Goal: Information Seeking & Learning: Learn about a topic

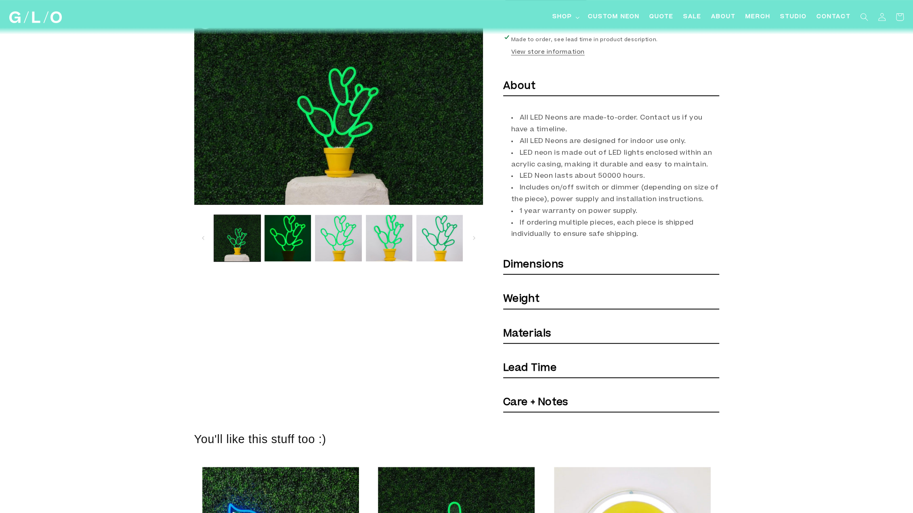
scroll to position [198, 0]
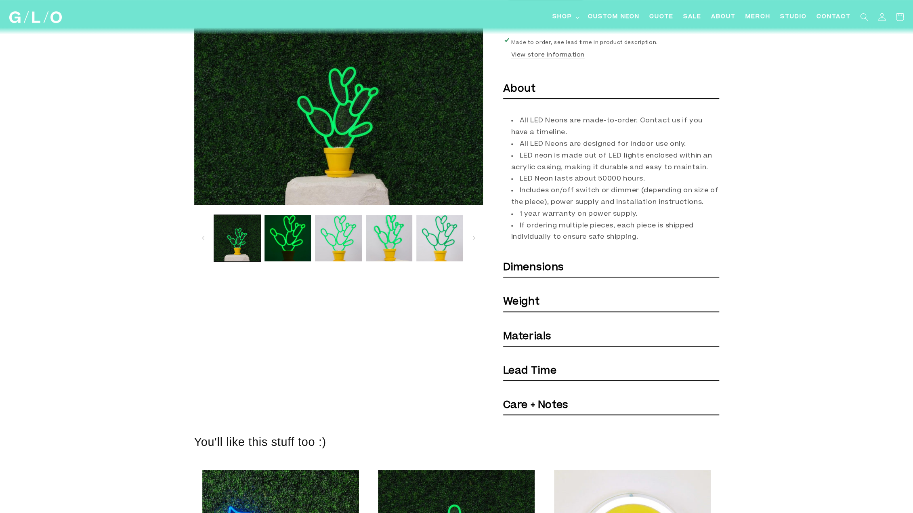
click at [548, 264] on strong "Dimensions" at bounding box center [533, 268] width 61 height 10
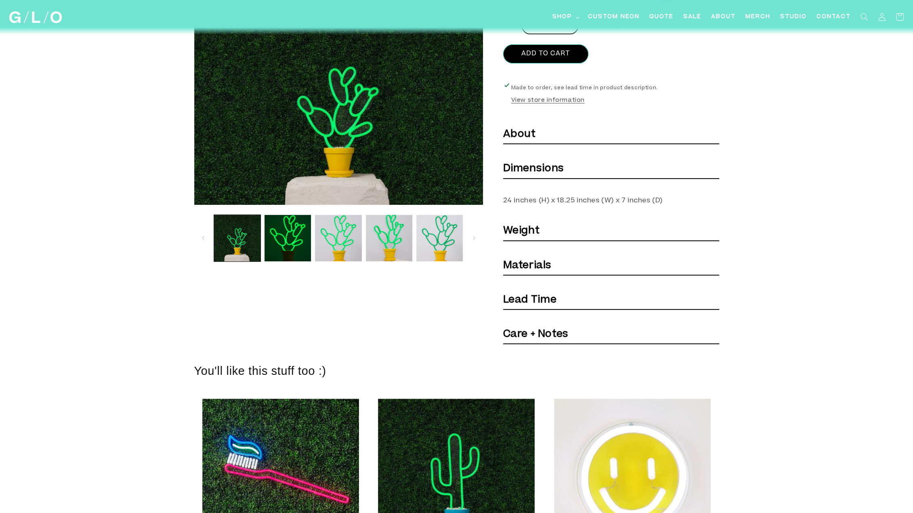
scroll to position [162, 0]
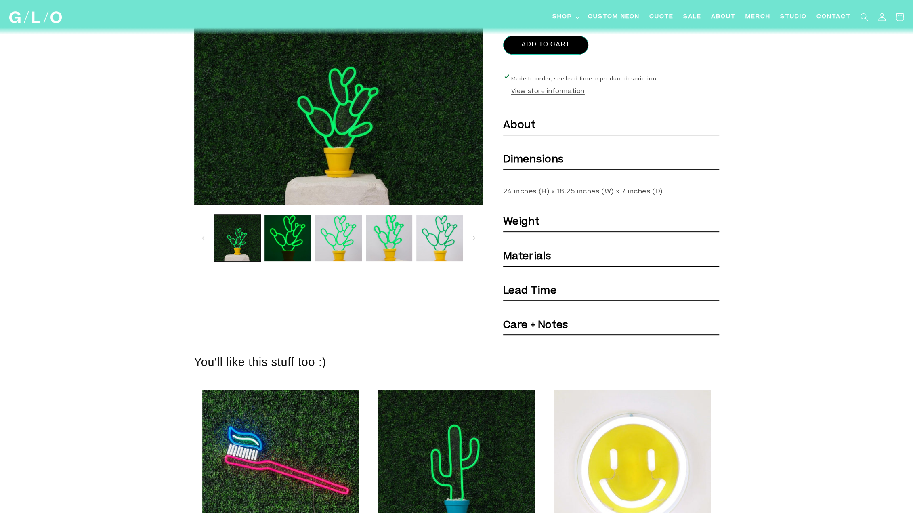
click at [553, 293] on strong "Lead Time" at bounding box center [529, 291] width 53 height 10
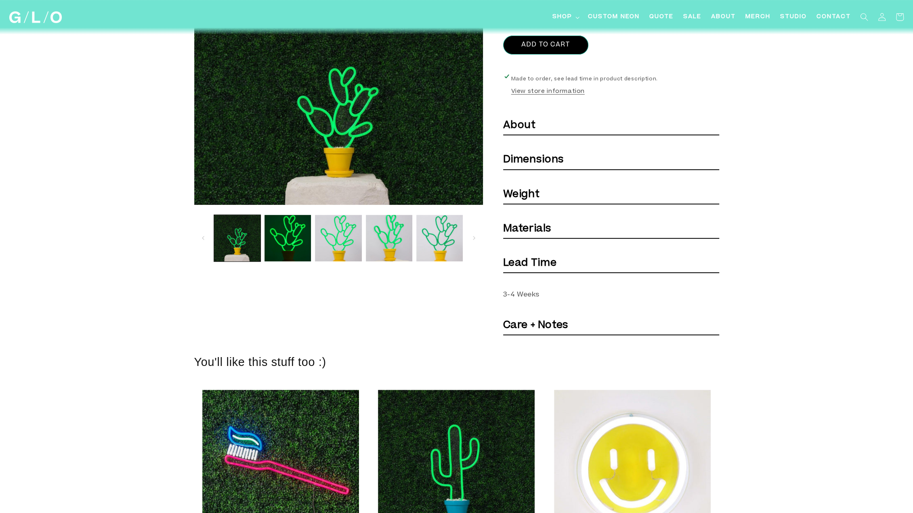
click at [555, 265] on strong "Lead Time" at bounding box center [529, 263] width 53 height 10
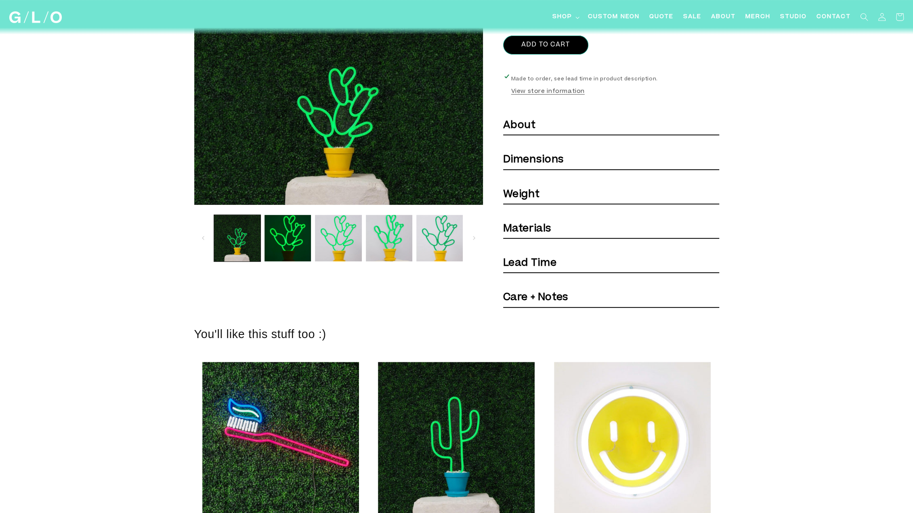
click at [556, 295] on strong "Care + Notes" at bounding box center [535, 298] width 65 height 10
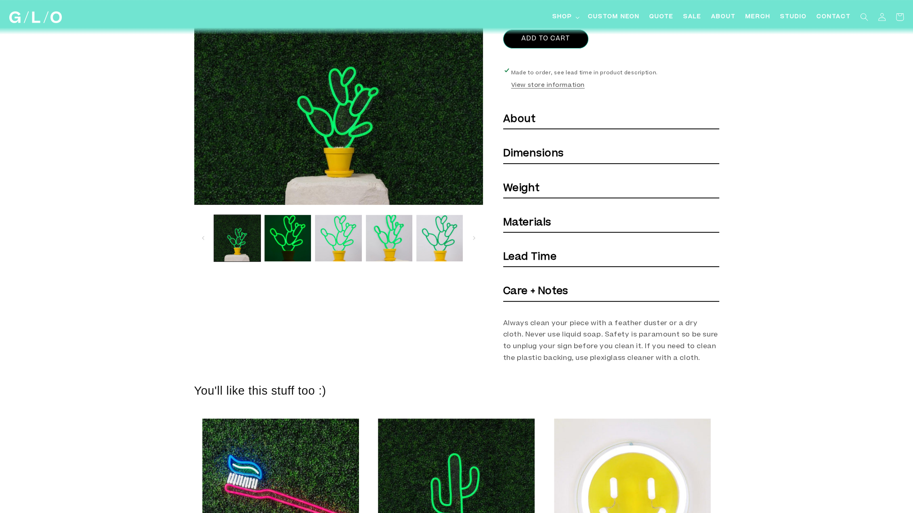
click at [556, 294] on strong "Care + Notes" at bounding box center [535, 292] width 65 height 10
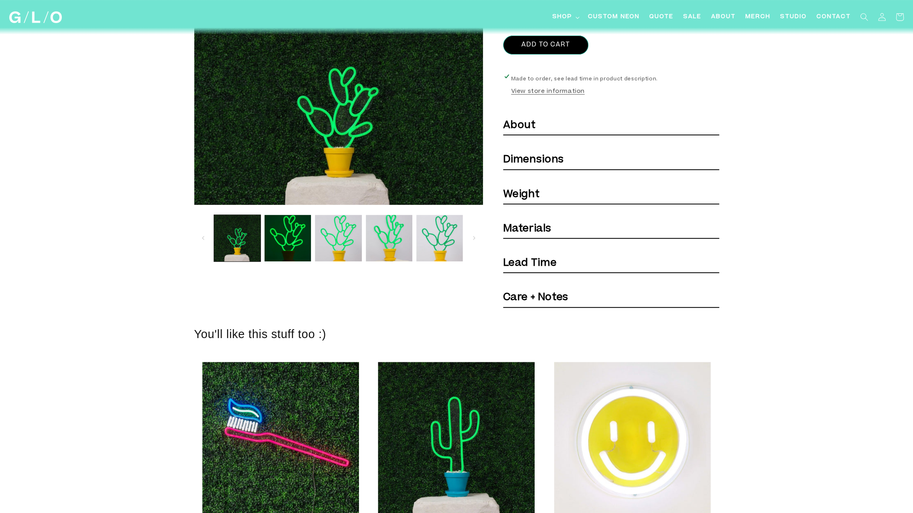
click at [550, 229] on strong "Materials" at bounding box center [527, 229] width 48 height 10
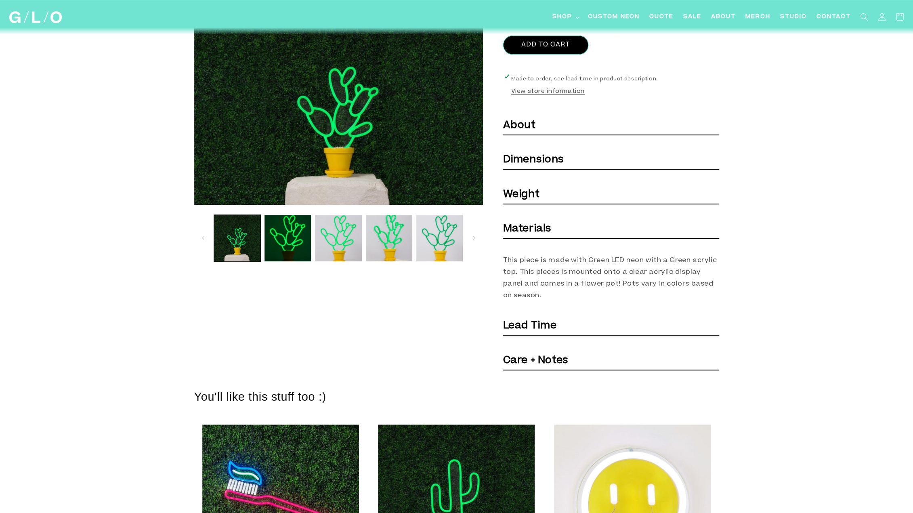
click at [550, 229] on strong "Materials" at bounding box center [527, 229] width 48 height 10
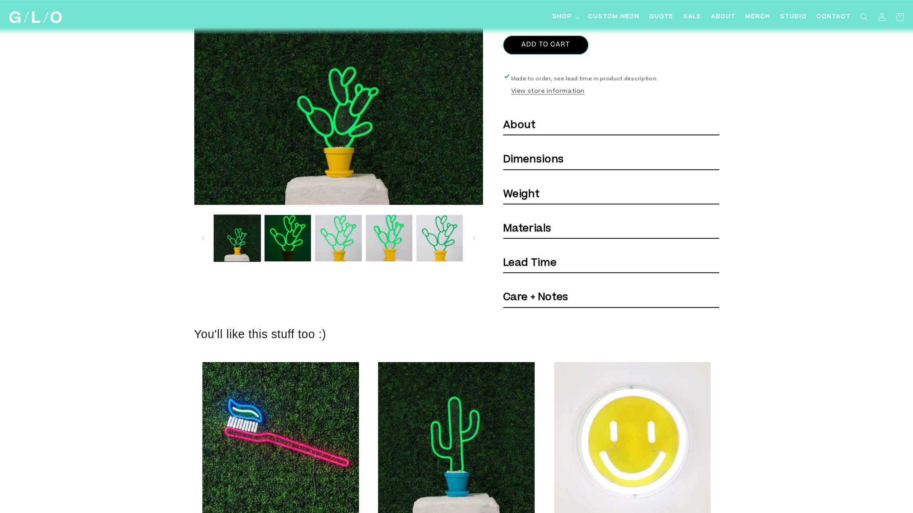
click at [542, 194] on h6 "Weight" at bounding box center [611, 195] width 216 height 18
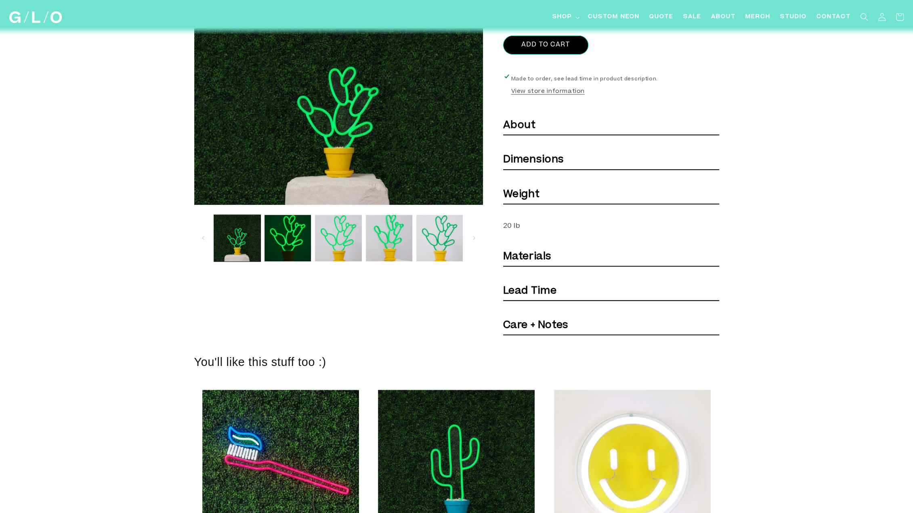
click at [542, 194] on h6 "Weight" at bounding box center [611, 195] width 216 height 18
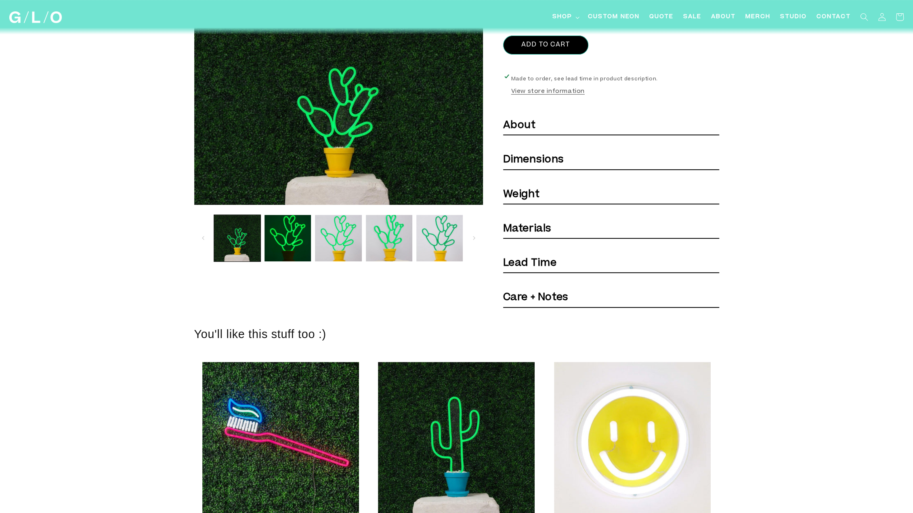
click at [536, 129] on h6 "About" at bounding box center [611, 126] width 216 height 18
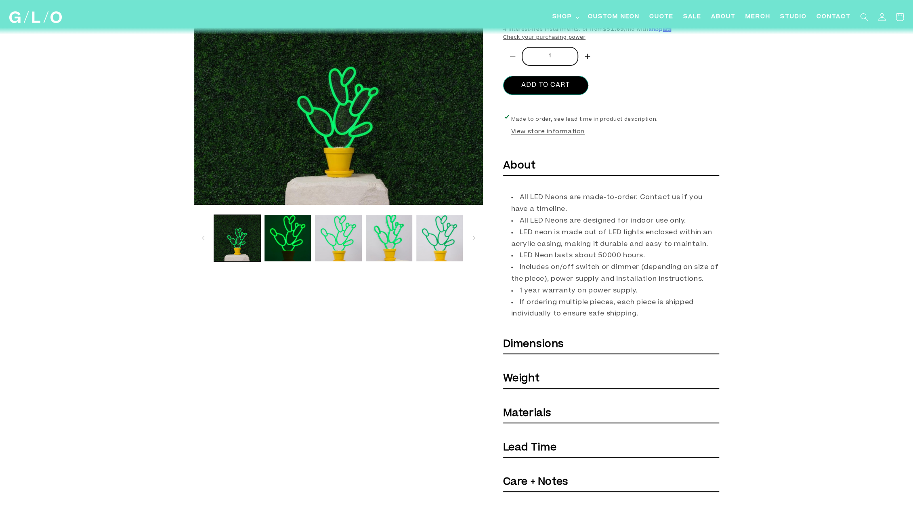
scroll to position [0, 0]
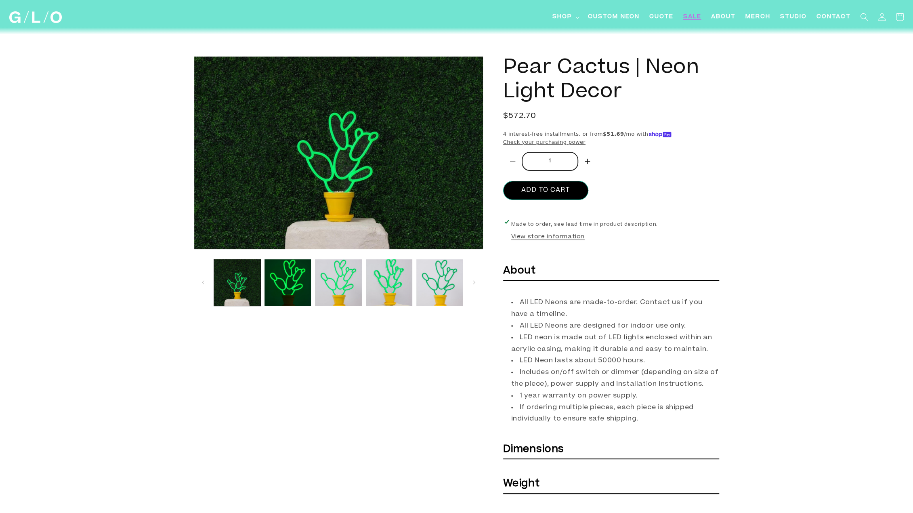
click at [687, 17] on span "SALE" at bounding box center [692, 17] width 18 height 8
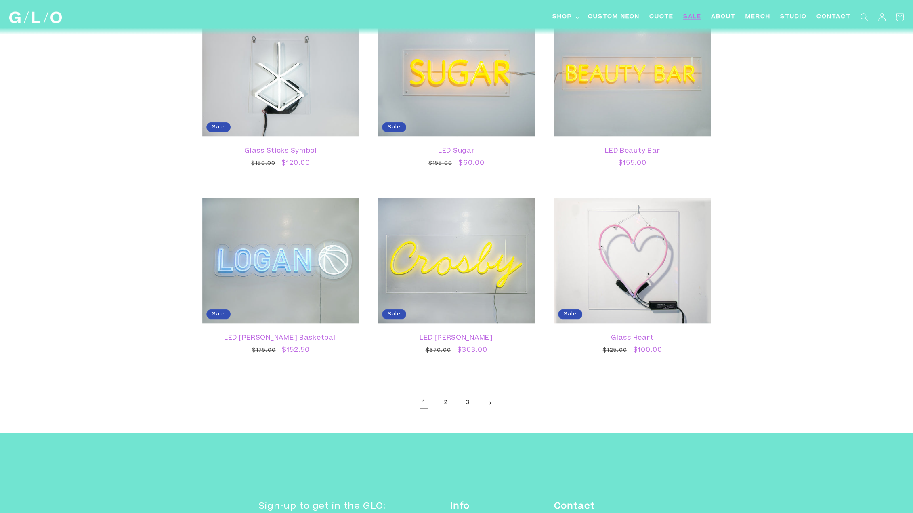
scroll to position [1252, 0]
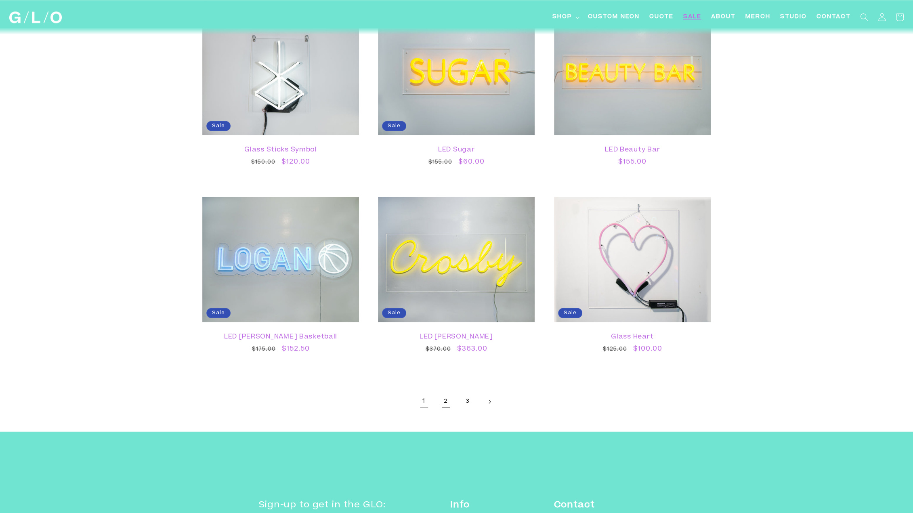
click at [445, 404] on link "2" at bounding box center [446, 402] width 18 height 18
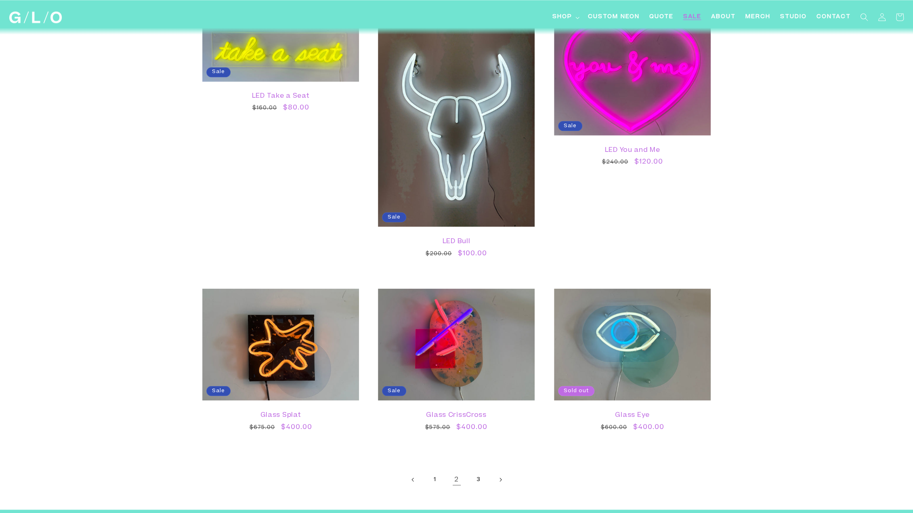
scroll to position [1333, 0]
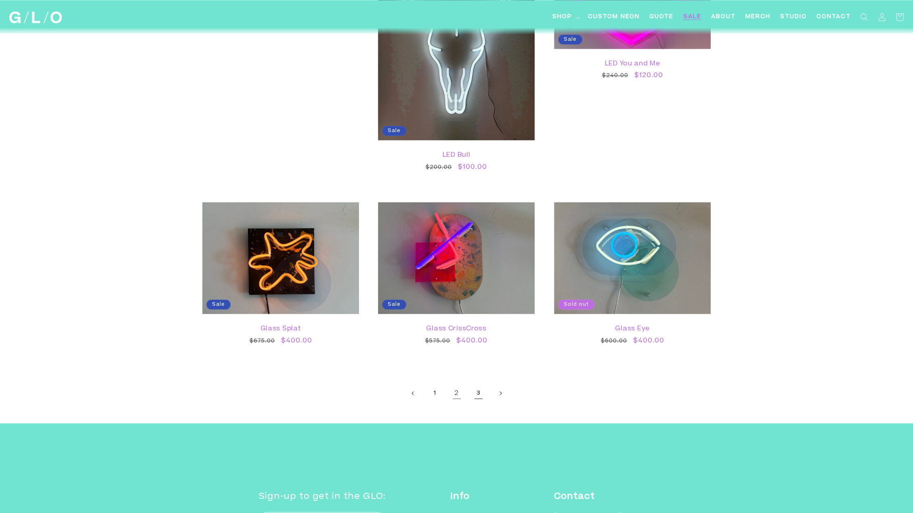
click at [478, 391] on link "3" at bounding box center [479, 393] width 18 height 18
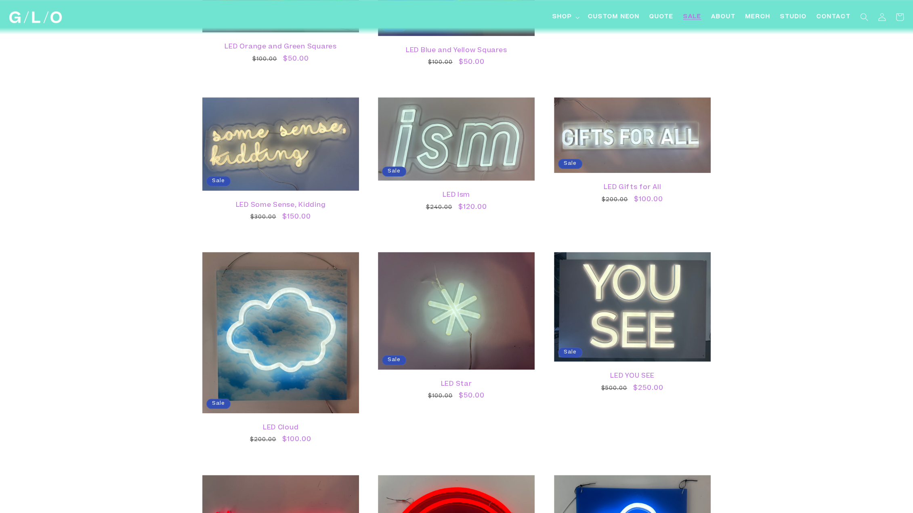
scroll to position [404, 0]
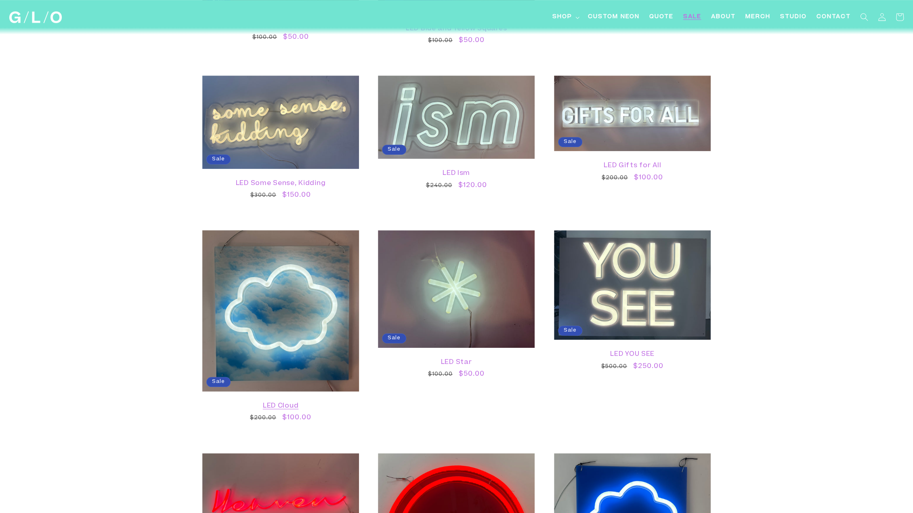
click at [293, 402] on link "LED Cloud" at bounding box center [280, 406] width 141 height 8
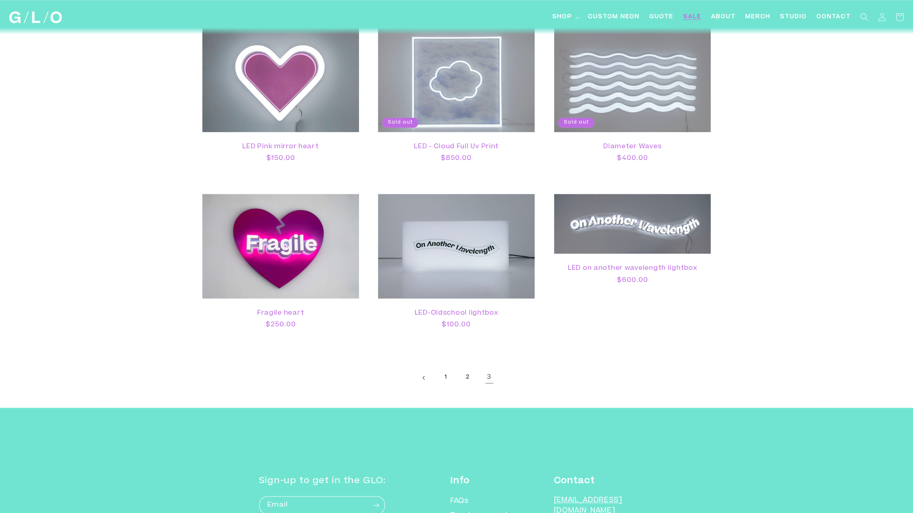
scroll to position [687, 0]
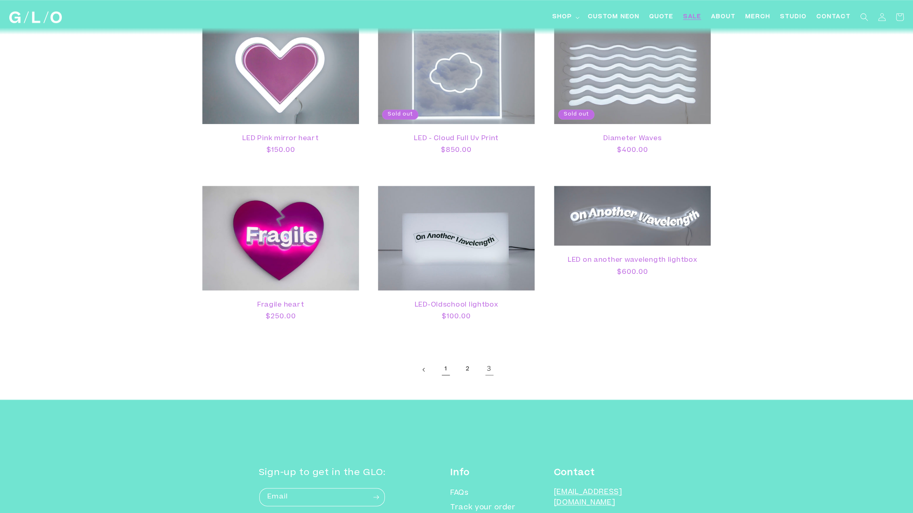
click at [445, 373] on link "1" at bounding box center [446, 370] width 18 height 18
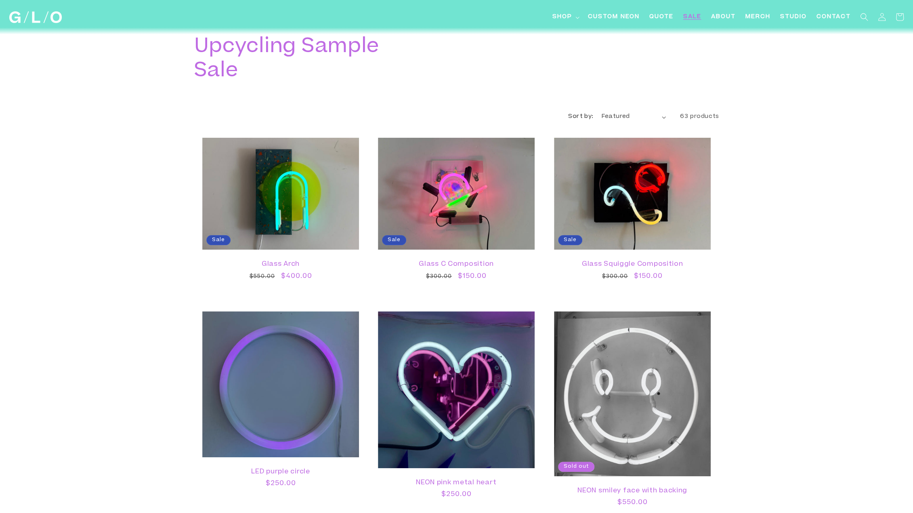
scroll to position [0, 0]
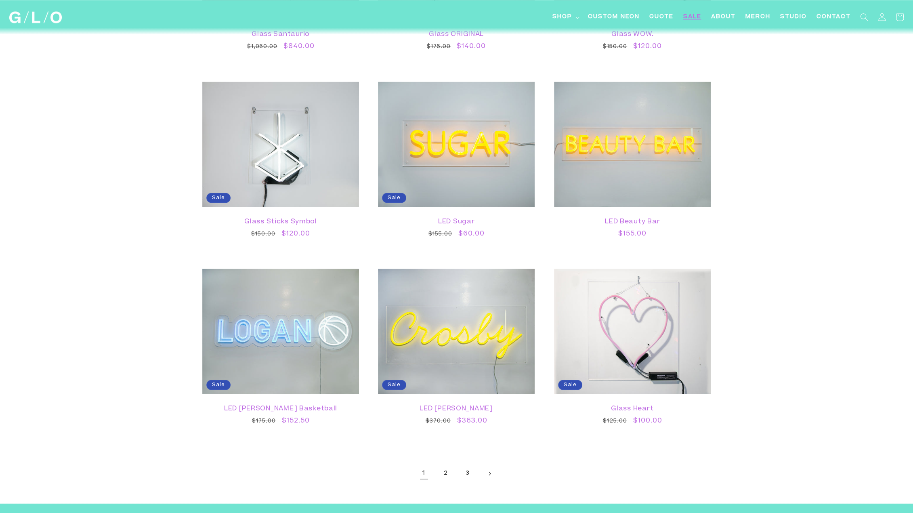
scroll to position [1292, 0]
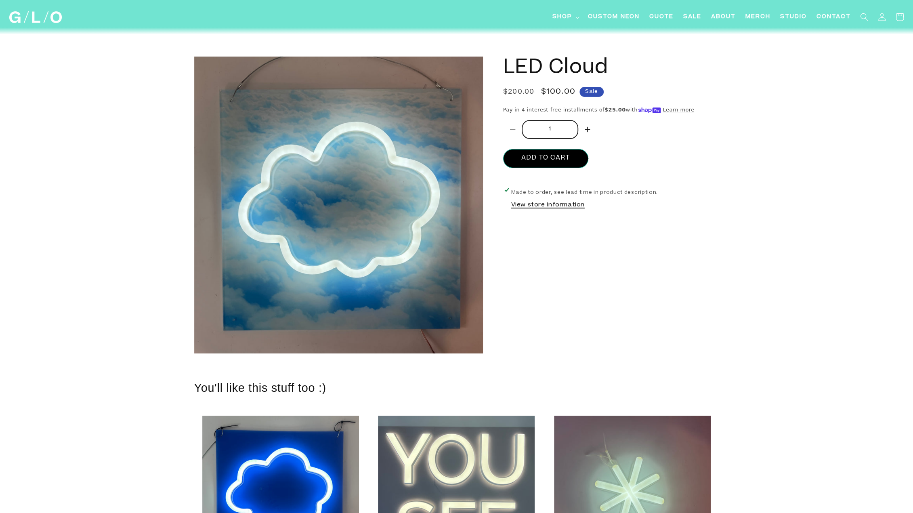
click at [578, 207] on button "View store information" at bounding box center [548, 205] width 74 height 9
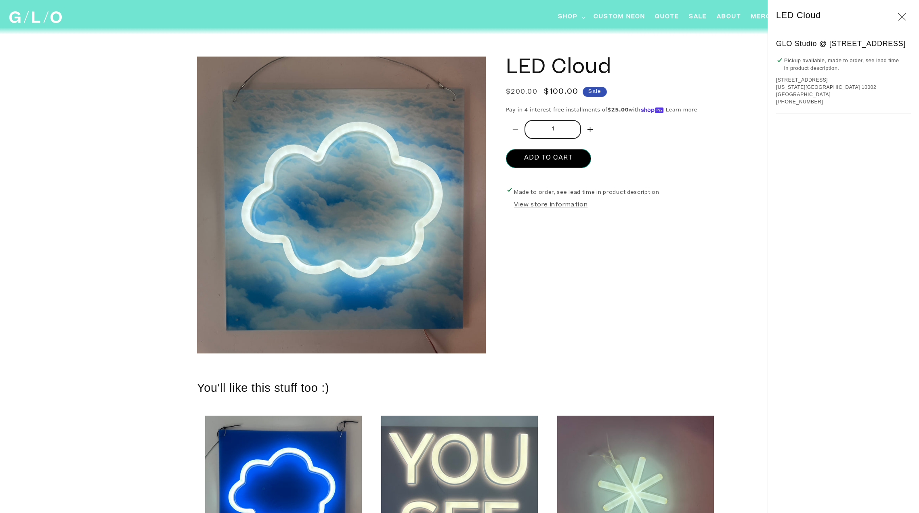
click at [700, 212] on pickup-availability-preview "Made to order, see lead time in product description. View store information" at bounding box center [614, 197] width 216 height 31
